Goal: Transaction & Acquisition: Purchase product/service

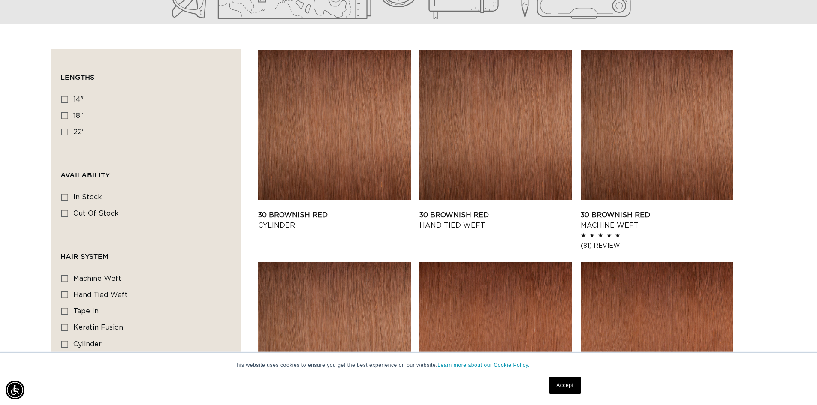
scroll to position [0, 756]
click at [487, 210] on link "30 Brownish Red Hand Tied Weft" at bounding box center [495, 220] width 153 height 21
click at [65, 130] on icon at bounding box center [64, 132] width 7 height 7
click at [65, 130] on input "22" 22" (3 products)" at bounding box center [64, 132] width 7 height 7
checkbox input "true"
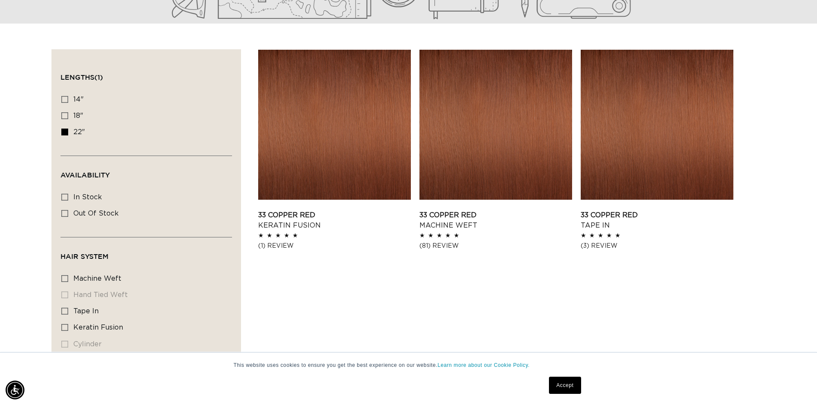
scroll to position [0, 1512]
click at [455, 210] on link "33 Copper Red Machine Weft" at bounding box center [495, 220] width 153 height 21
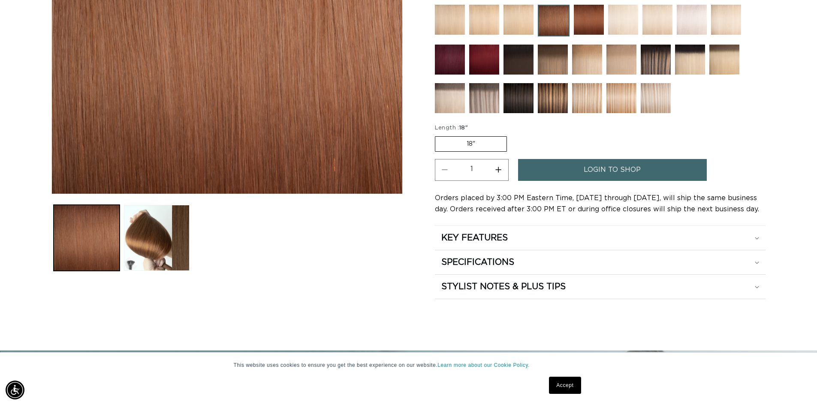
scroll to position [0, 756]
click at [498, 145] on label "18" Variant sold out or unavailable" at bounding box center [471, 143] width 72 height 15
click at [437, 135] on input "18" Variant sold out or unavailable" at bounding box center [437, 135] width 0 height 0
